Goal: Task Accomplishment & Management: Complete application form

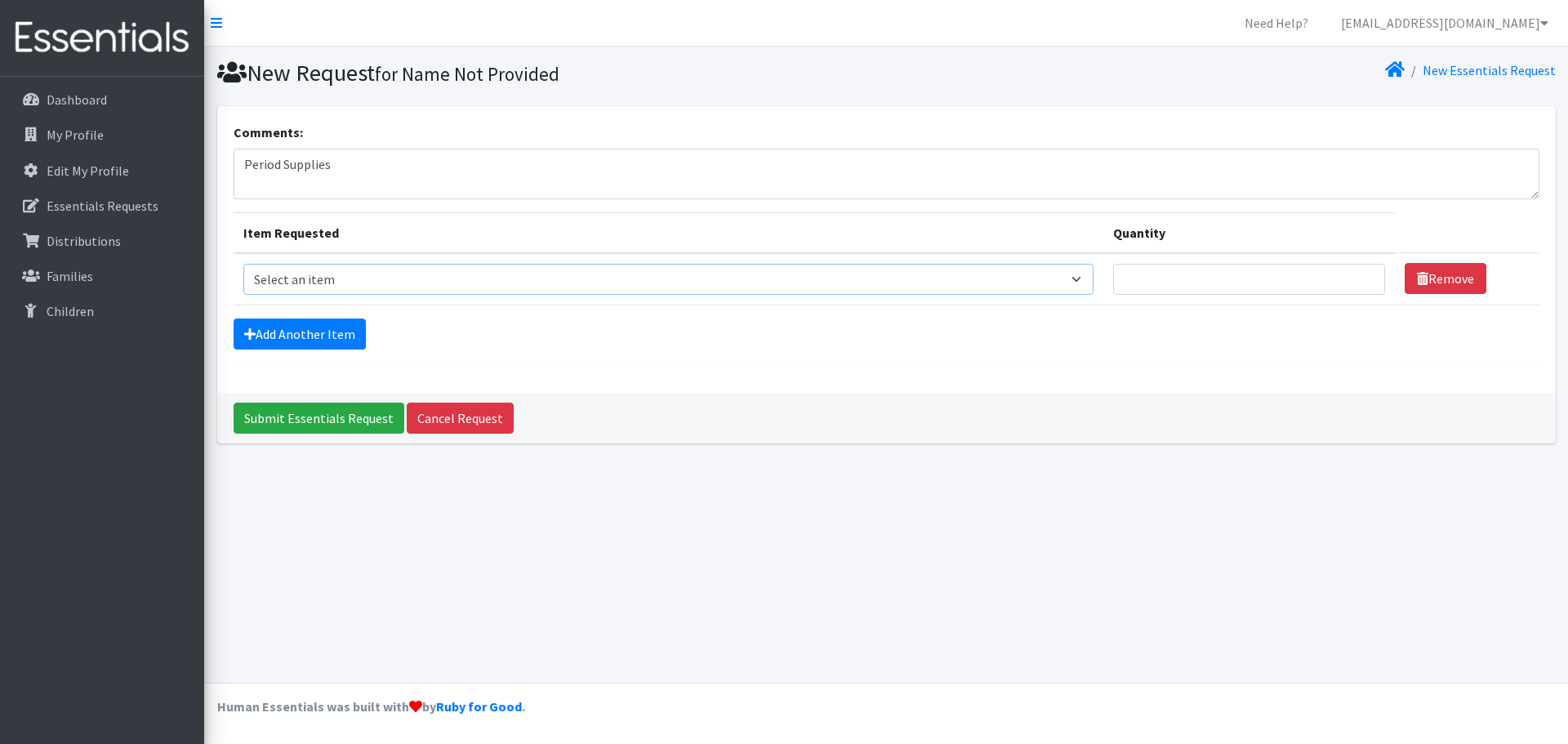
click at [359, 267] on select "Select an item Period Supplies: Mixed Kits (order by bag) Applicator-free tampo…" at bounding box center [668, 279] width 850 height 31
select select "8798"
click at [243, 264] on select "Select an item Period Supplies: Mixed Kits (order by bag) Applicator-free tampo…" at bounding box center [668, 279] width 850 height 31
click at [1139, 281] on input "Quantity" at bounding box center [1248, 279] width 272 height 31
type input "10"
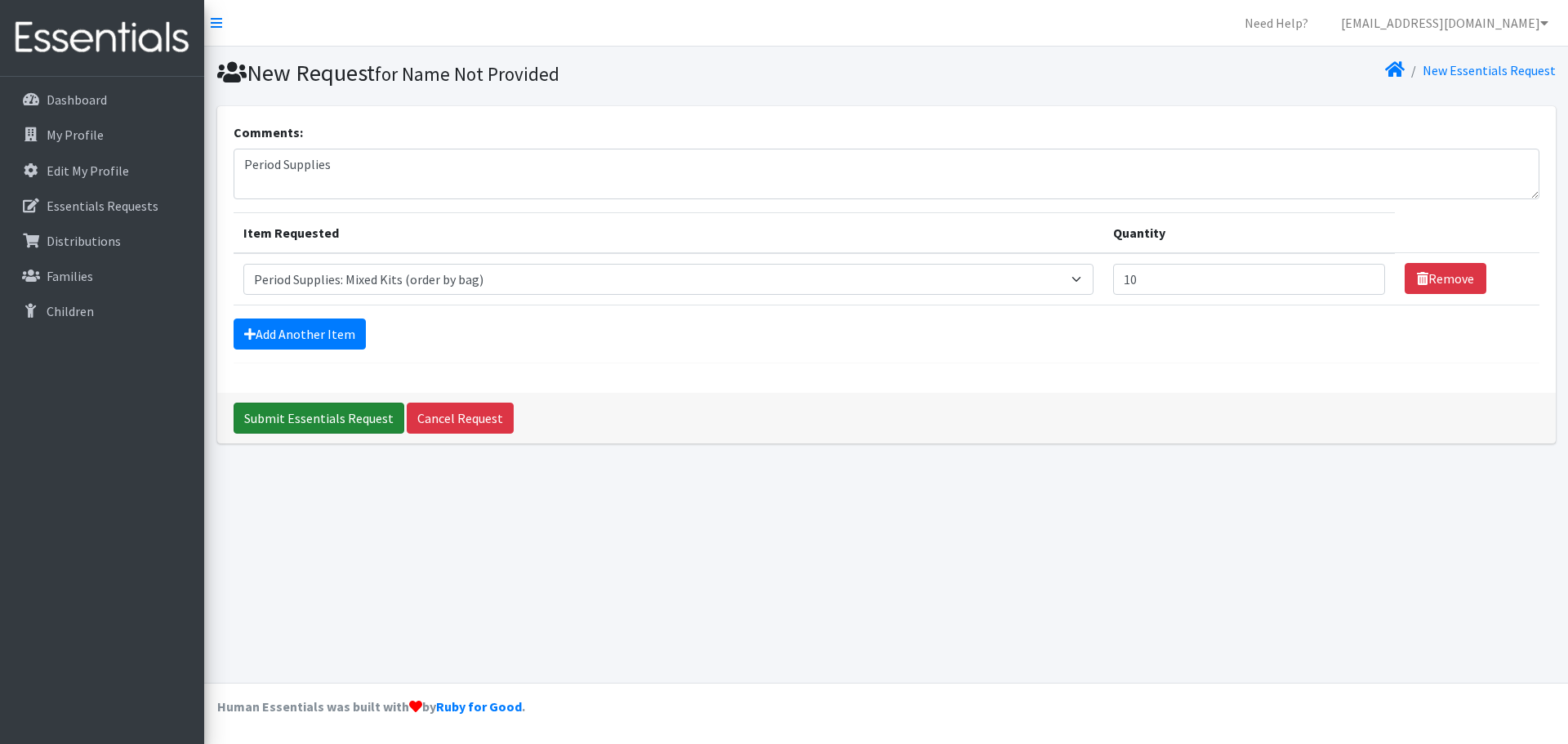
click at [283, 423] on input "Submit Essentials Request" at bounding box center [318, 418] width 170 height 31
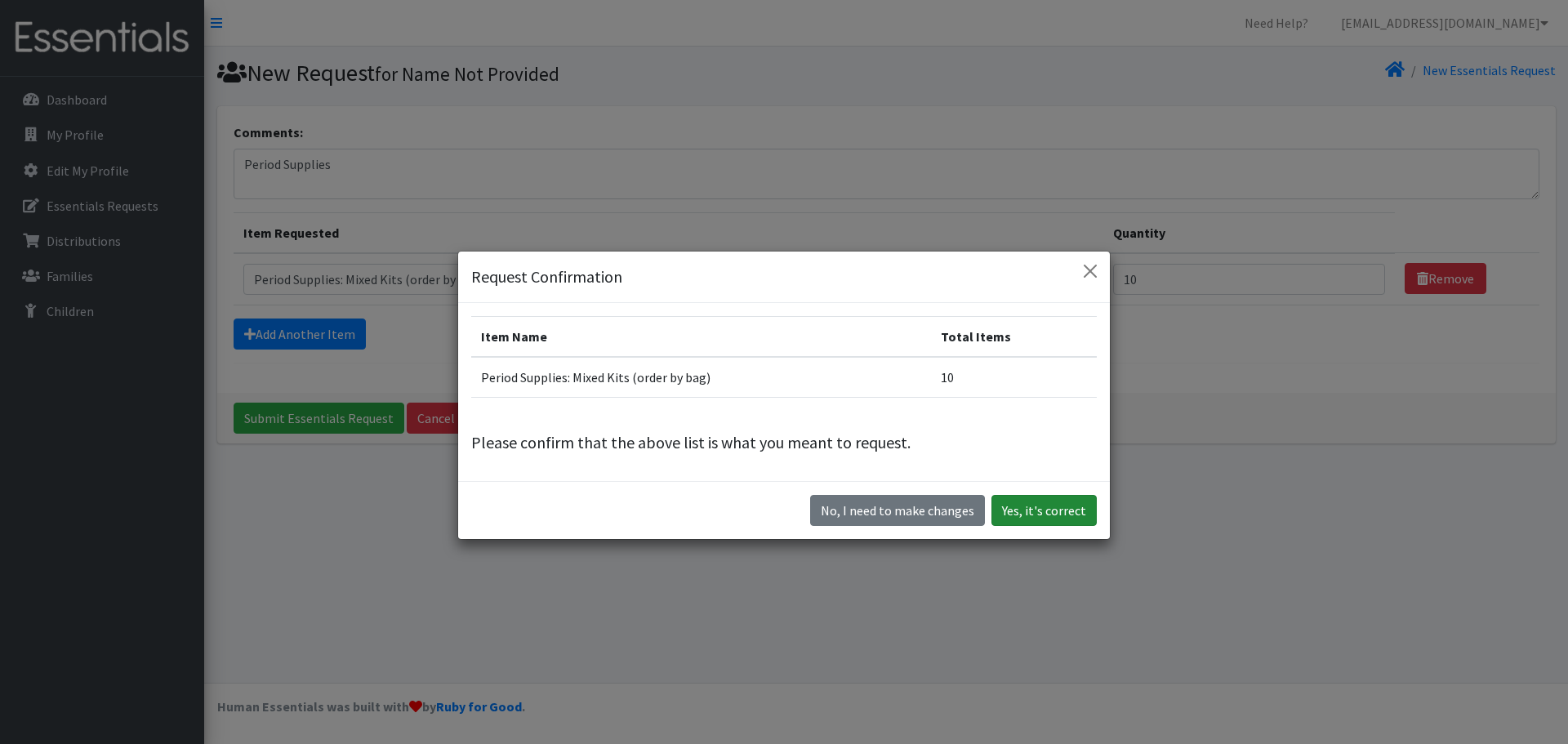
click at [1050, 507] on button "Yes, it's correct" at bounding box center [1043, 510] width 105 height 31
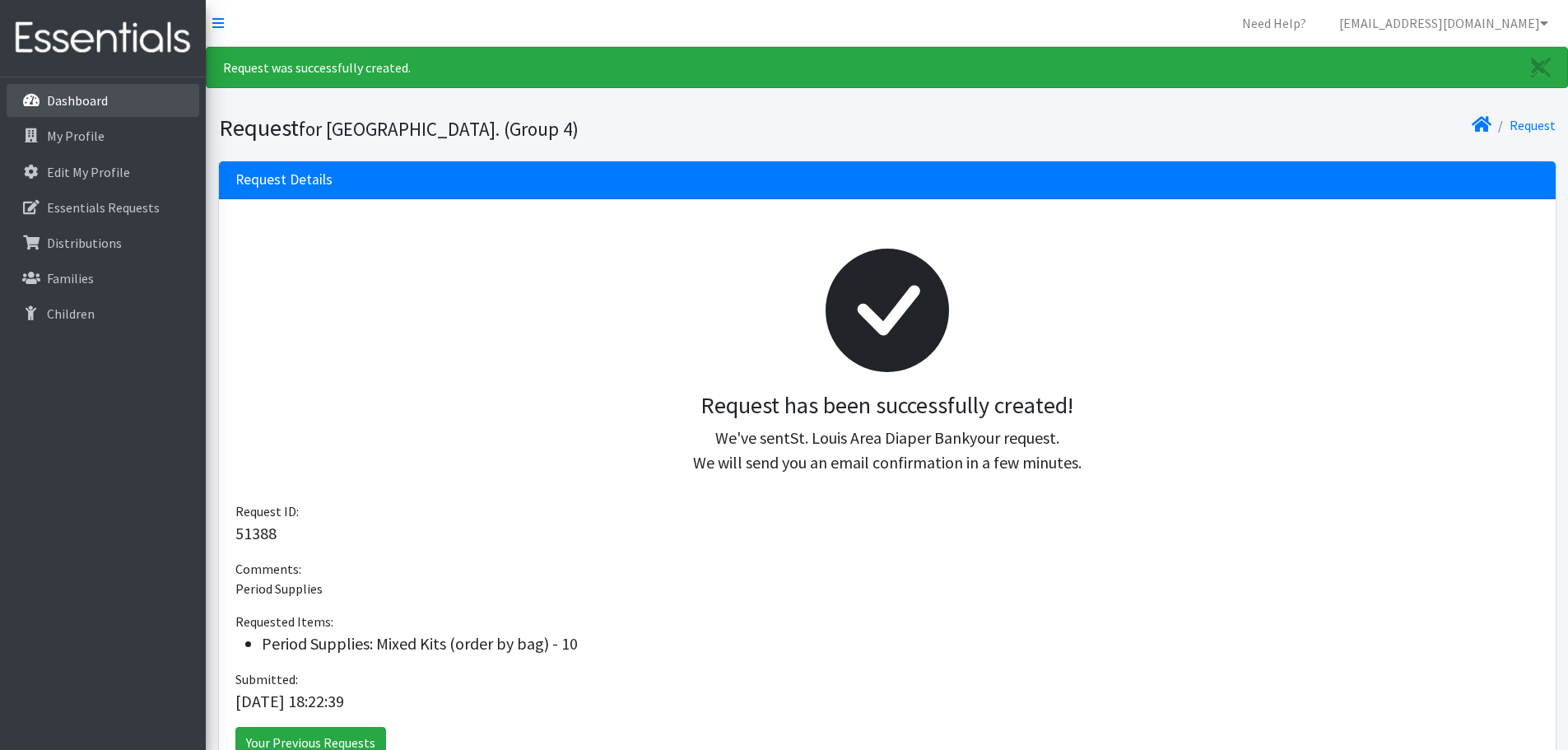
click at [124, 105] on link "Dashboard" at bounding box center [103, 100] width 193 height 33
